Goal: Obtain resource: Download file/media

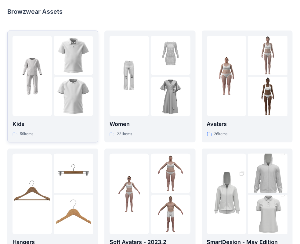
click at [38, 98] on div at bounding box center [31, 76] width 39 height 80
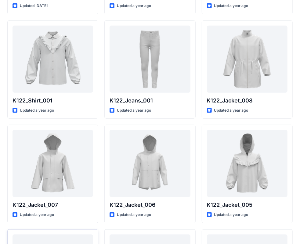
scroll to position [200, 0]
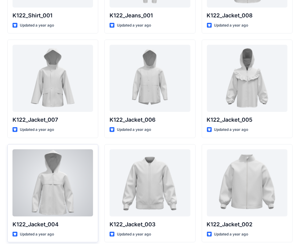
click at [49, 193] on div at bounding box center [52, 182] width 80 height 67
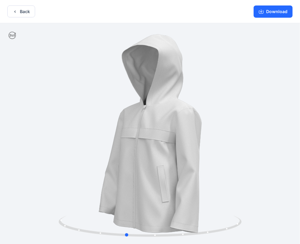
drag, startPoint x: 240, startPoint y: 221, endPoint x: 229, endPoint y: 190, distance: 32.9
click at [229, 190] on div at bounding box center [150, 134] width 300 height 222
click at [29, 11] on button "Back" at bounding box center [21, 11] width 28 height 12
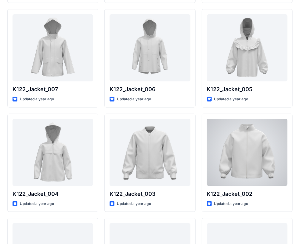
scroll to position [230, 0]
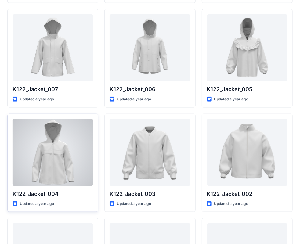
click at [55, 151] on div at bounding box center [52, 152] width 80 height 67
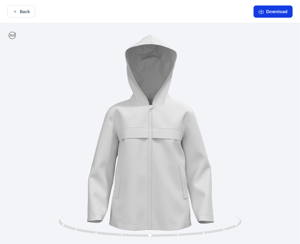
click at [278, 11] on button "Download" at bounding box center [272, 11] width 39 height 12
click at [26, 12] on button "Back" at bounding box center [21, 11] width 28 height 12
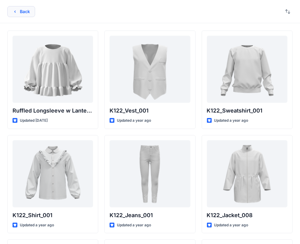
click at [22, 8] on button "Back" at bounding box center [21, 11] width 28 height 11
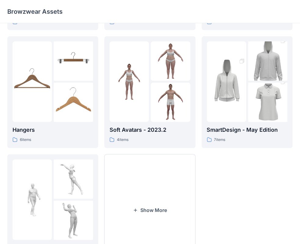
scroll to position [122, 0]
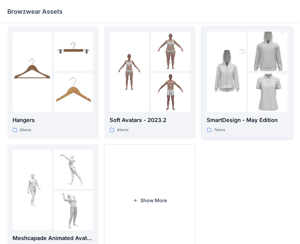
click at [236, 77] on img at bounding box center [226, 71] width 39 height 59
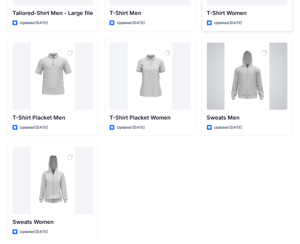
scroll to position [101, 0]
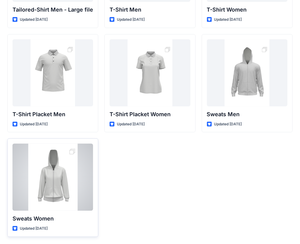
click at [55, 180] on div at bounding box center [52, 177] width 80 height 67
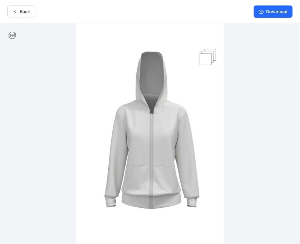
click at [207, 58] on img at bounding box center [150, 134] width 148 height 222
drag, startPoint x: 193, startPoint y: 139, endPoint x: 155, endPoint y: 135, distance: 38.3
drag, startPoint x: 190, startPoint y: 144, endPoint x: 132, endPoint y: 152, distance: 58.5
drag, startPoint x: 161, startPoint y: 180, endPoint x: 209, endPoint y: 175, distance: 47.8
drag, startPoint x: 96, startPoint y: 144, endPoint x: 142, endPoint y: 141, distance: 46.1
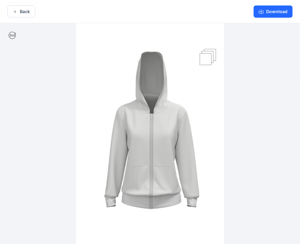
click at [142, 141] on img at bounding box center [150, 134] width 148 height 222
click at [19, 10] on button "Back" at bounding box center [21, 11] width 28 height 12
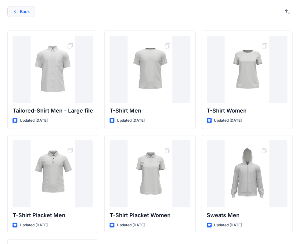
click at [22, 12] on button "Back" at bounding box center [21, 11] width 28 height 11
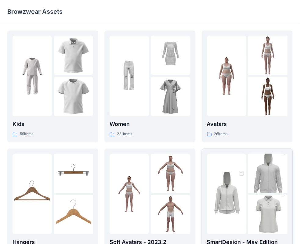
click at [239, 196] on img at bounding box center [226, 193] width 39 height 59
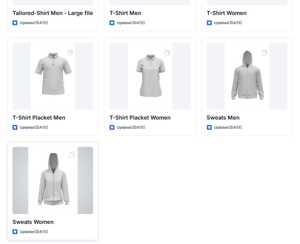
scroll to position [101, 0]
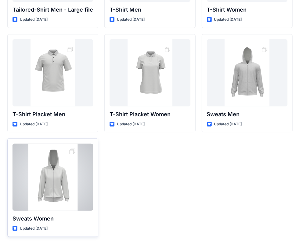
click at [49, 176] on div at bounding box center [52, 177] width 80 height 67
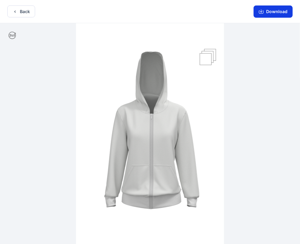
click at [277, 10] on button "Download" at bounding box center [272, 11] width 39 height 12
click at [261, 9] on button "Download" at bounding box center [272, 11] width 39 height 12
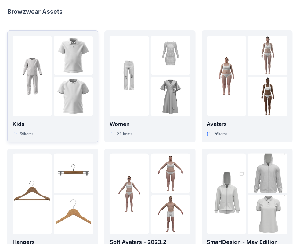
click at [38, 96] on div at bounding box center [31, 76] width 39 height 80
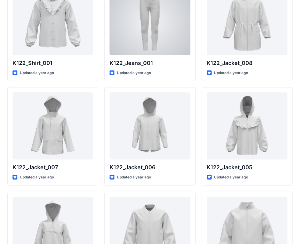
scroll to position [213, 0]
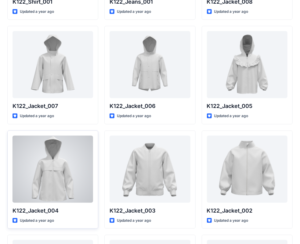
click at [48, 168] on div at bounding box center [52, 169] width 80 height 67
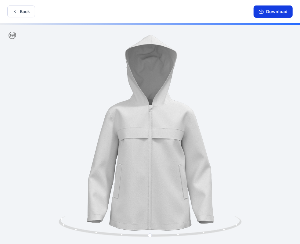
click at [262, 10] on icon "button" at bounding box center [260, 11] width 5 height 5
click at [271, 9] on button "Download" at bounding box center [272, 11] width 39 height 12
click at [273, 14] on button "Download" at bounding box center [272, 11] width 39 height 12
click at [267, 9] on button "Download" at bounding box center [272, 11] width 39 height 12
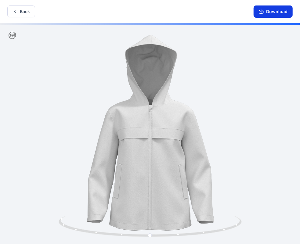
click at [262, 10] on icon "button" at bounding box center [260, 11] width 5 height 5
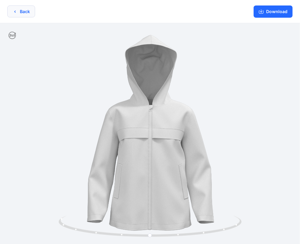
click at [15, 11] on icon "button" at bounding box center [14, 11] width 1 height 2
